Goal: Transaction & Acquisition: Purchase product/service

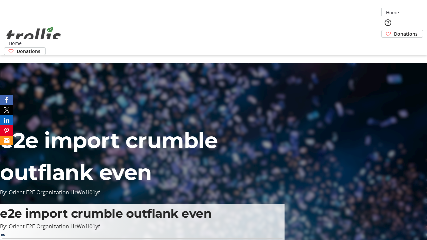
click at [394, 30] on span "Donations" at bounding box center [406, 33] width 24 height 7
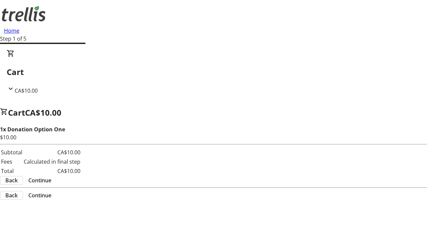
select select "CA"
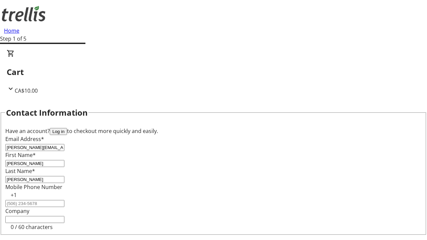
scroll to position [89, 0]
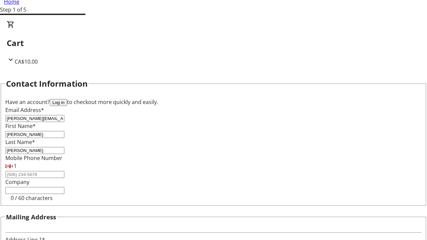
type input "[STREET_ADDRESS][PERSON_NAME]"
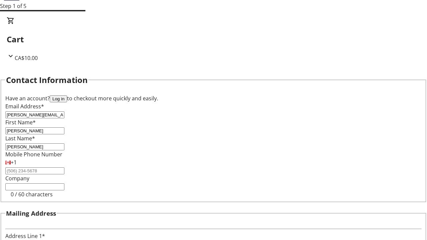
type input "Kelowna"
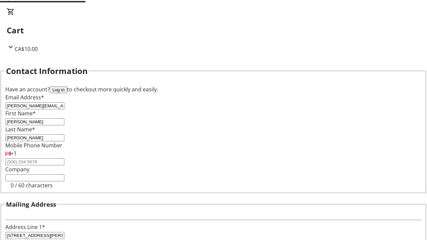
select select "BC"
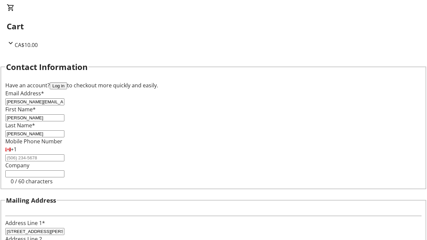
type input "Kelowna"
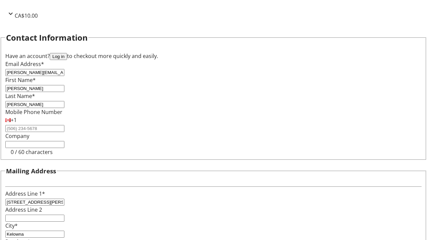
type input "V1Y 0C2"
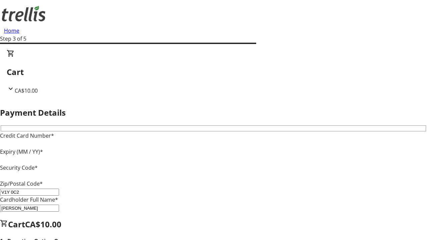
type input "V1Y 0C2"
